Goal: Find specific page/section: Find specific page/section

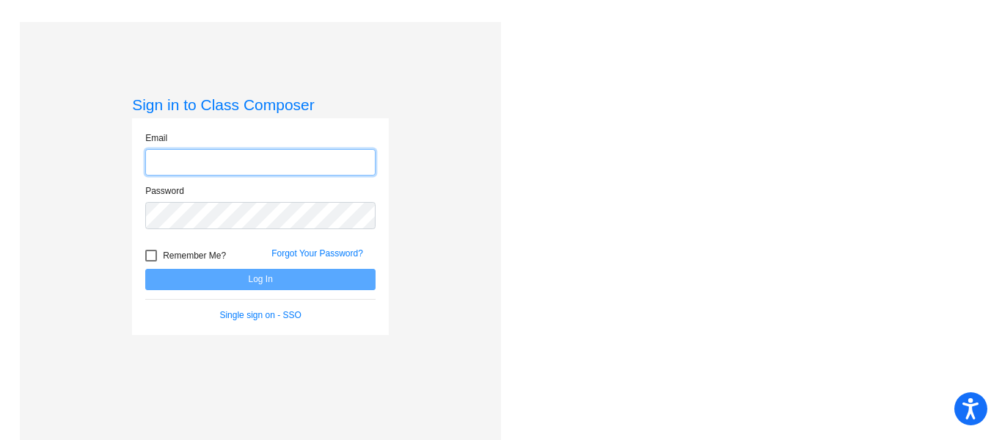
type input "[EMAIL_ADDRESS][DOMAIN_NAME]"
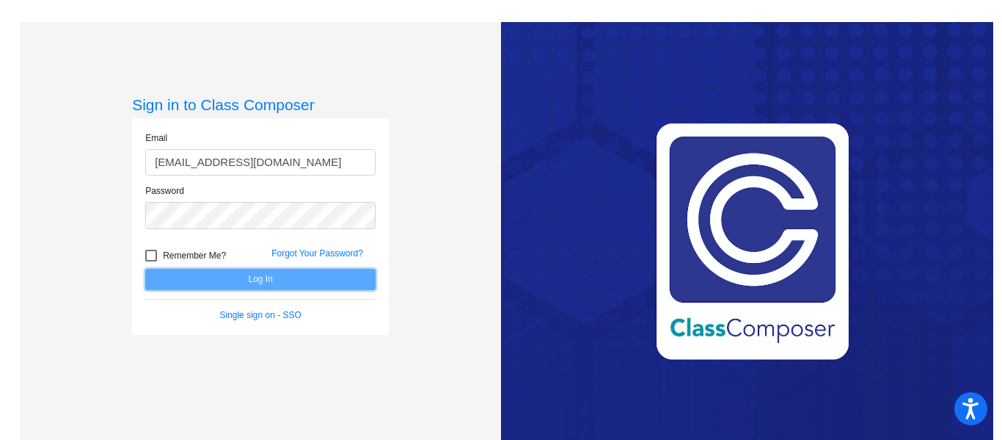
click at [219, 284] on button "Log In" at bounding box center [260, 279] width 230 height 21
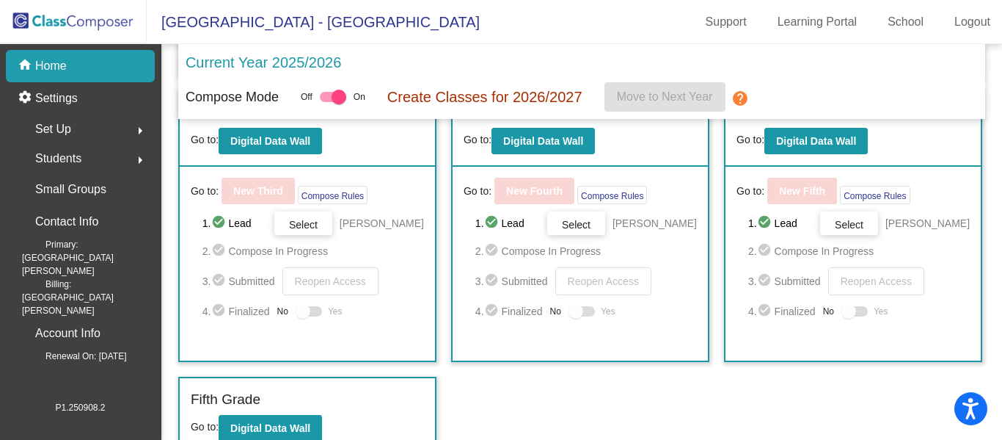
scroll to position [338, 0]
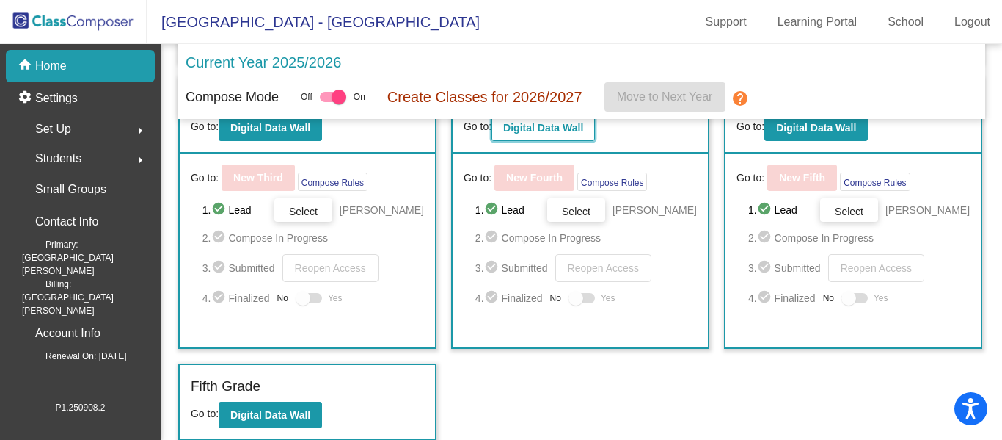
click at [526, 134] on b "Digital Data Wall" at bounding box center [543, 128] width 80 height 12
